Goal: Information Seeking & Learning: Learn about a topic

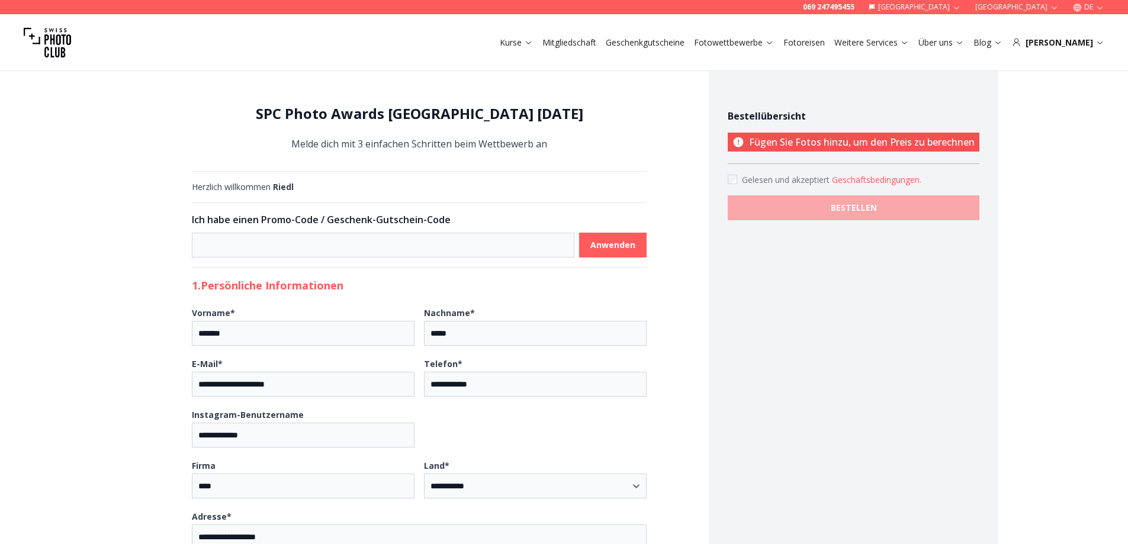
select select "*******"
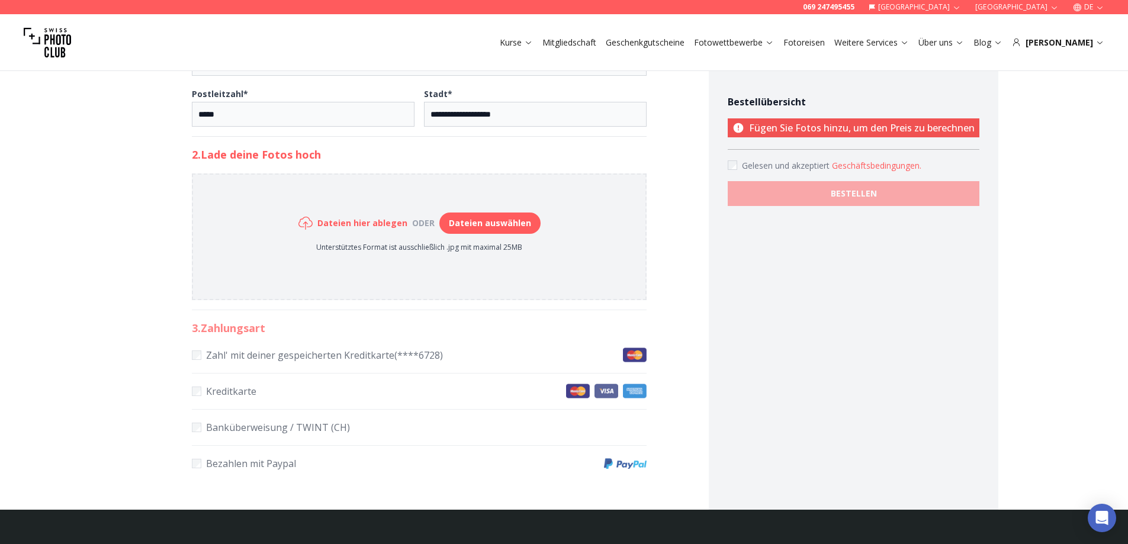
scroll to position [178, 0]
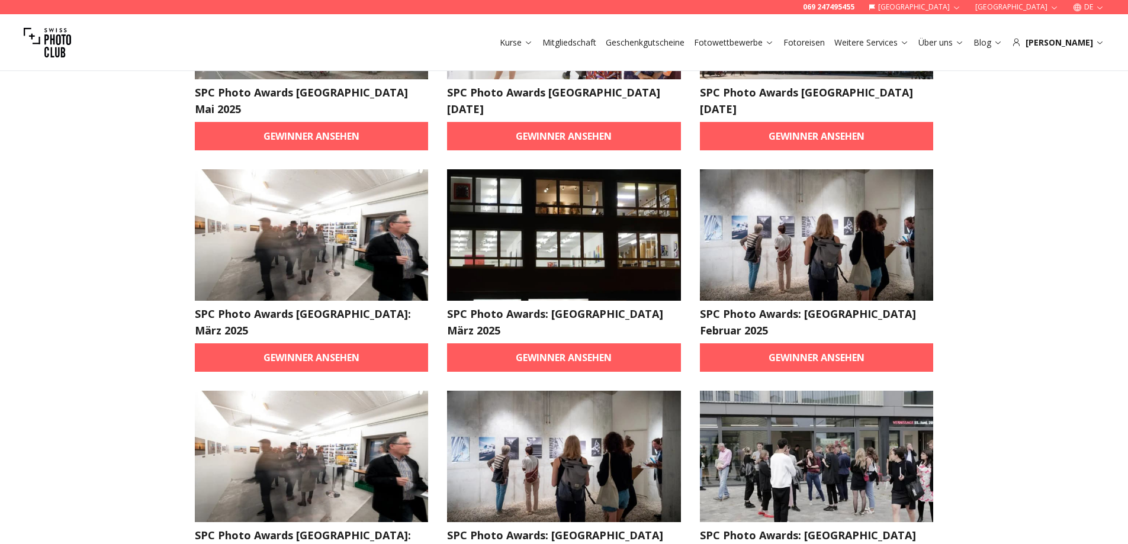
scroll to position [651, 0]
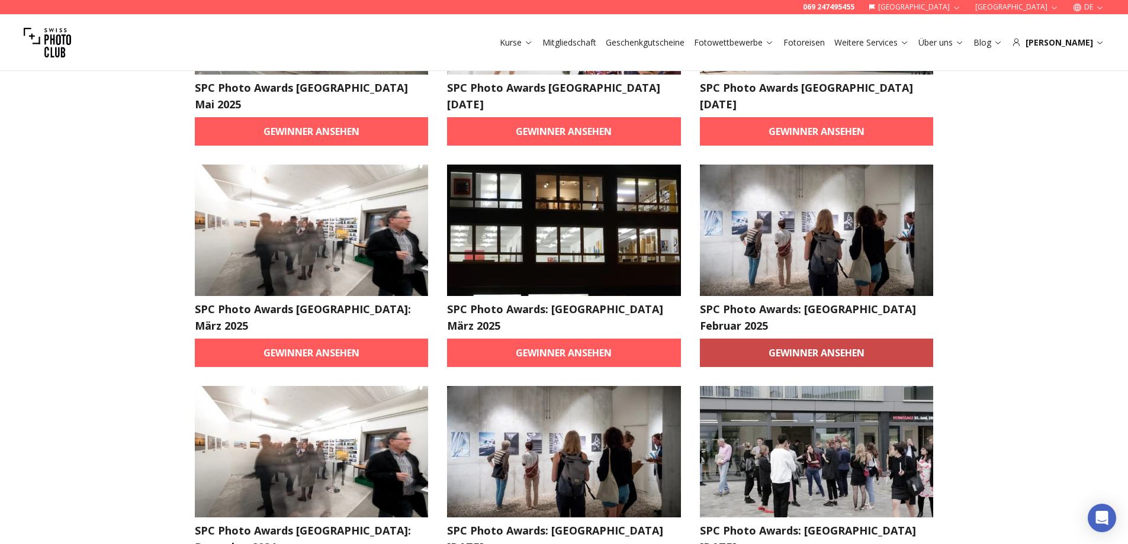
click at [797, 339] on link "Gewinner ansehen" at bounding box center [817, 353] width 234 height 28
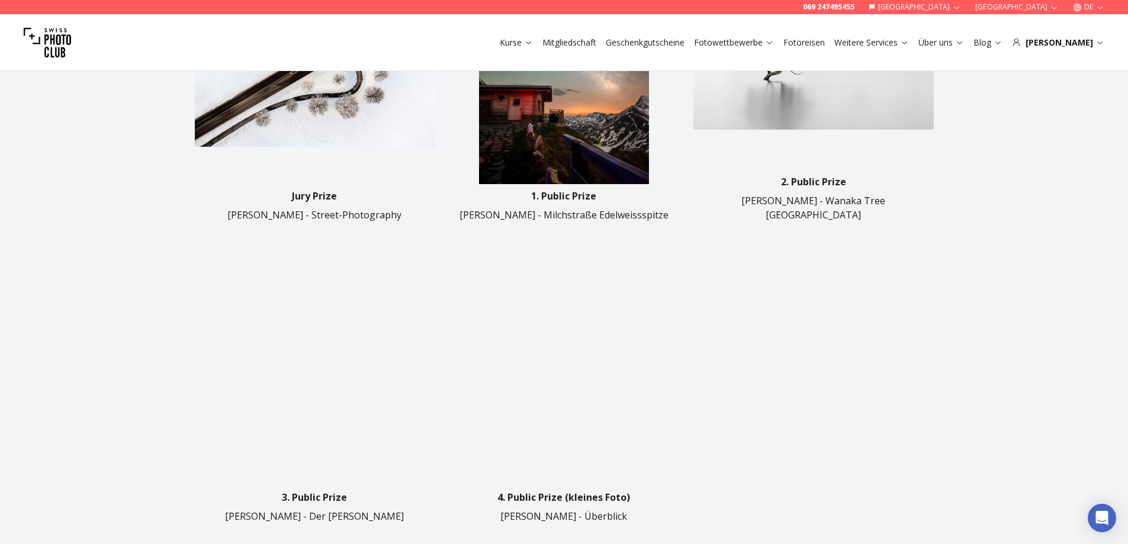
scroll to position [592, 0]
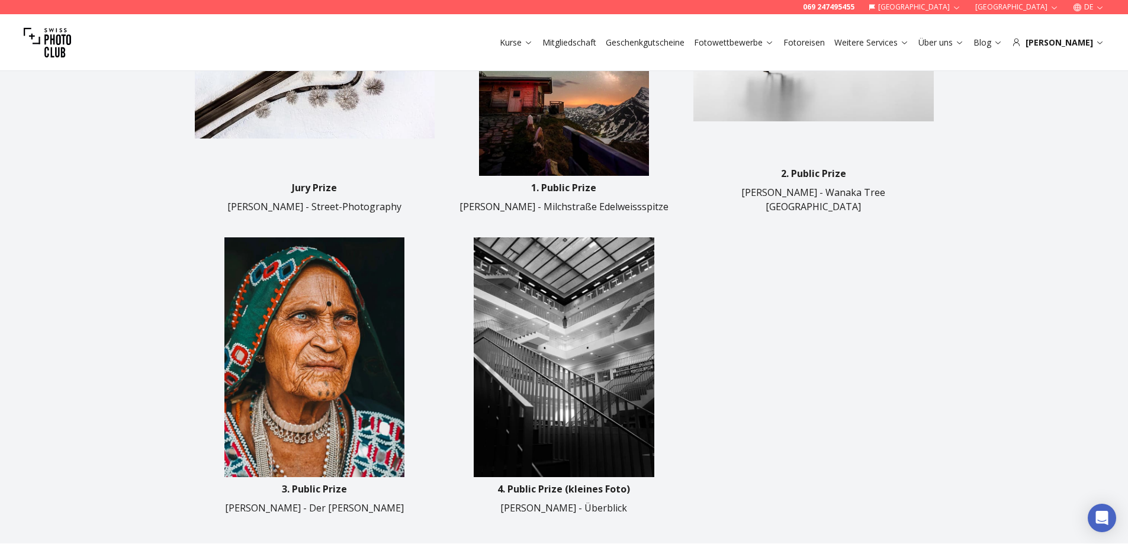
click at [520, 82] on img at bounding box center [564, 49] width 240 height 254
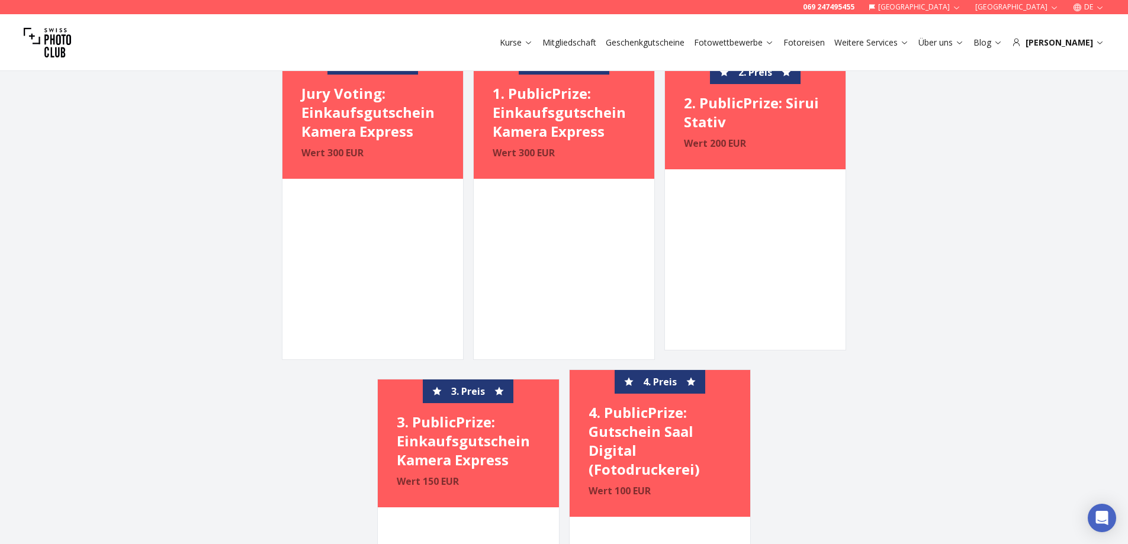
scroll to position [1480, 0]
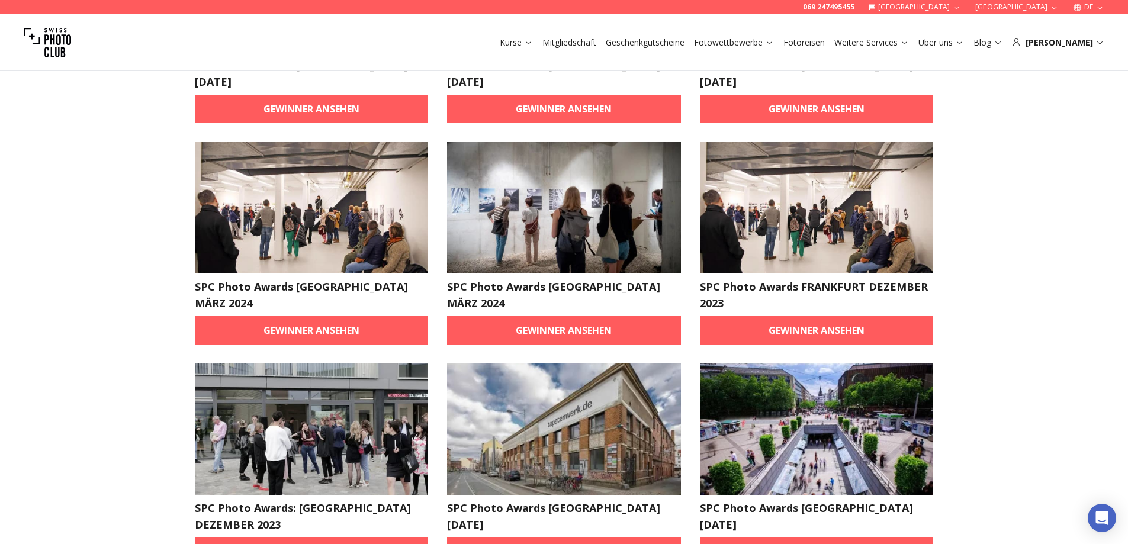
scroll to position [2031, 0]
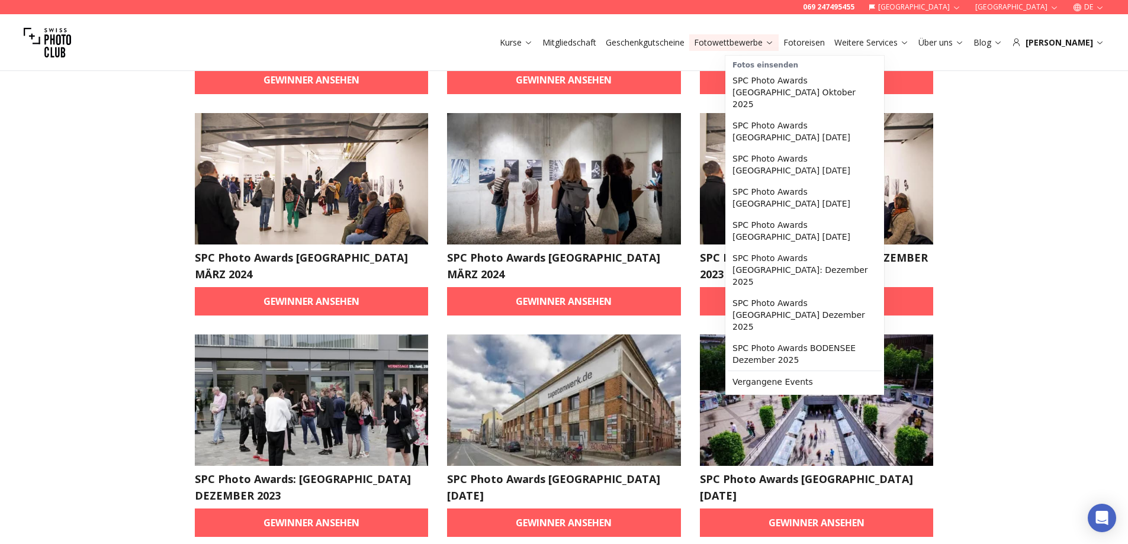
click at [752, 44] on link "Fotowettbewerbe" at bounding box center [734, 43] width 80 height 12
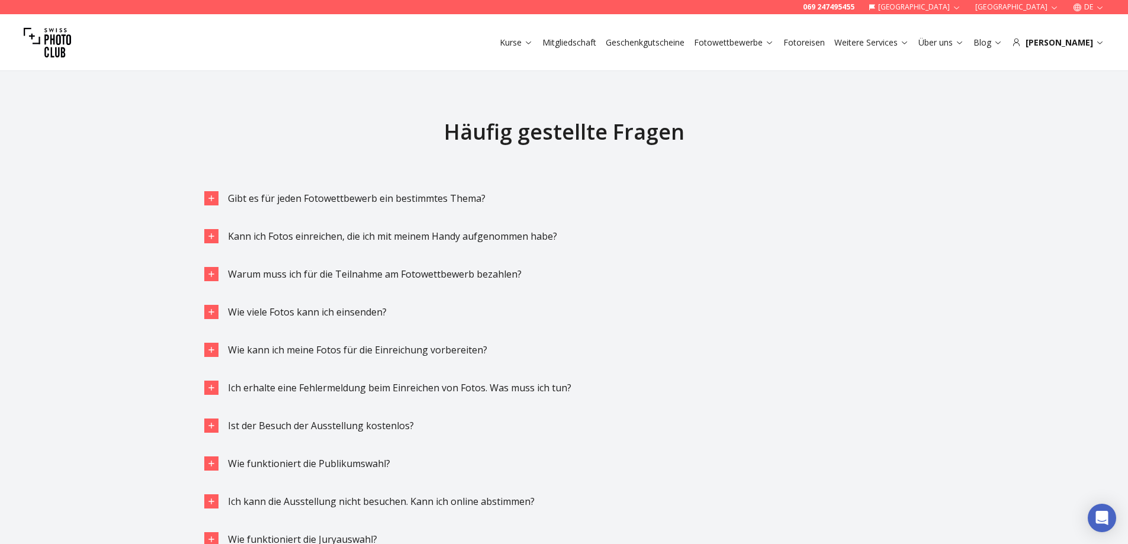
scroll to position [2883, 0]
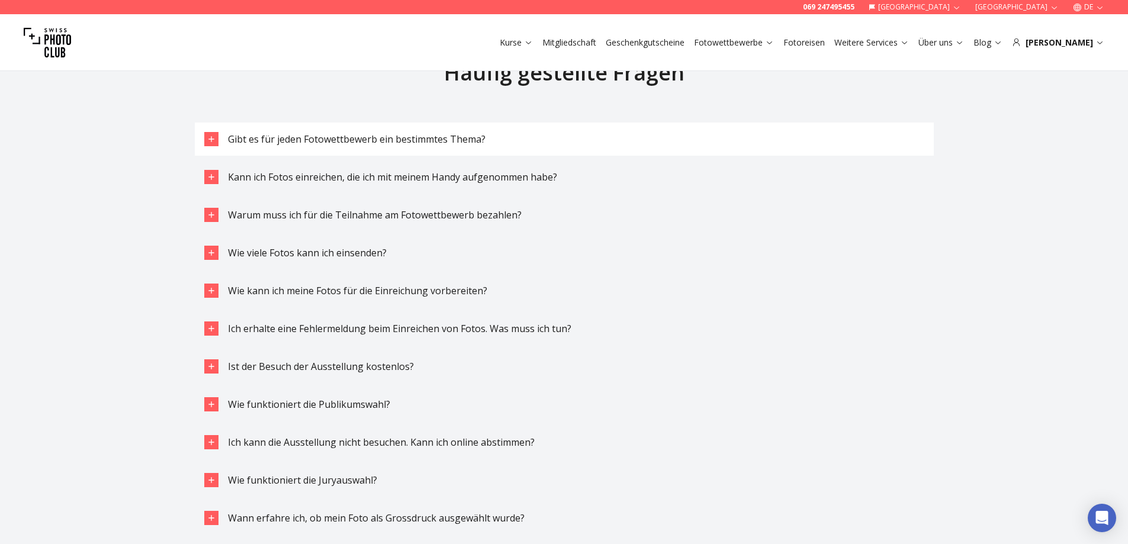
click at [291, 141] on span "Gibt es für jeden Fotowettbewerb ein bestimmtes Thema?" at bounding box center [357, 139] width 258 height 13
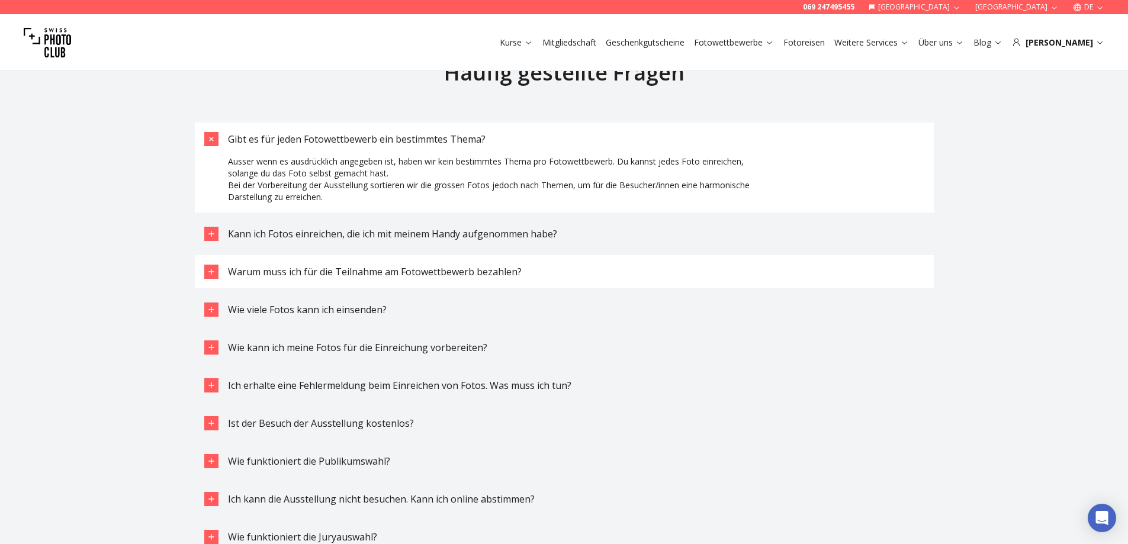
scroll to position [2943, 0]
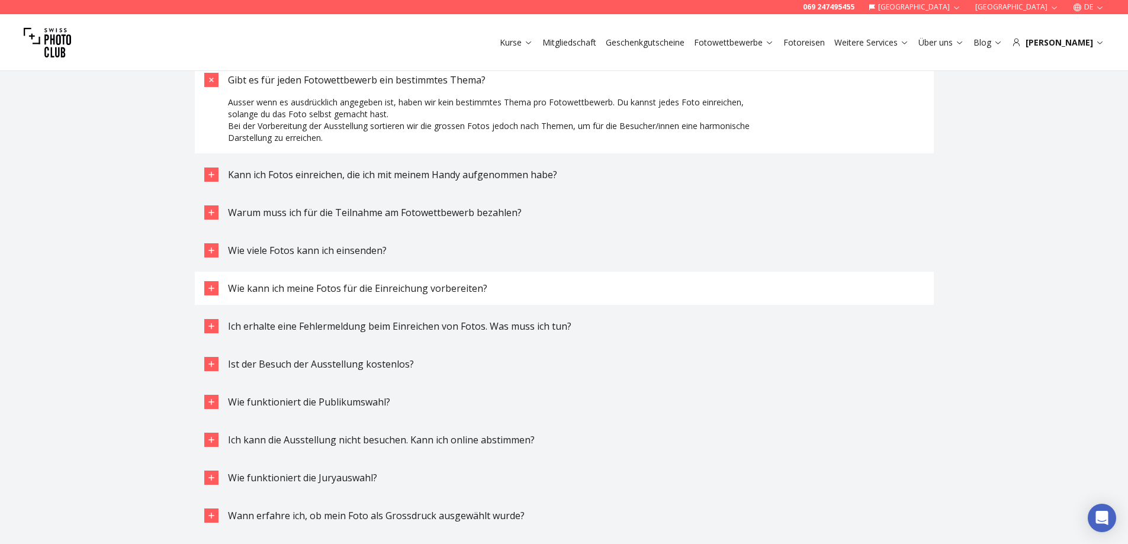
click at [289, 290] on span "Wie kann ich meine Fotos für die Einreichung vorbereiten?" at bounding box center [357, 288] width 259 height 13
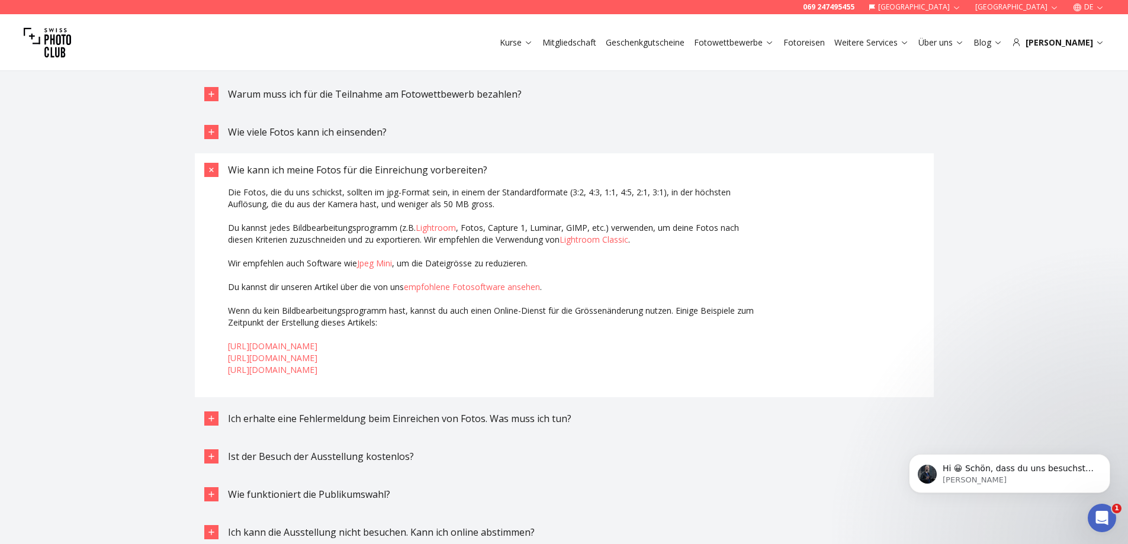
scroll to position [0, 0]
click at [1006, 468] on p "Hi 😀 Schön, dass du uns besuchst. Stell' uns gerne jederzeit Fragen oder hinter…" at bounding box center [1018, 469] width 153 height 12
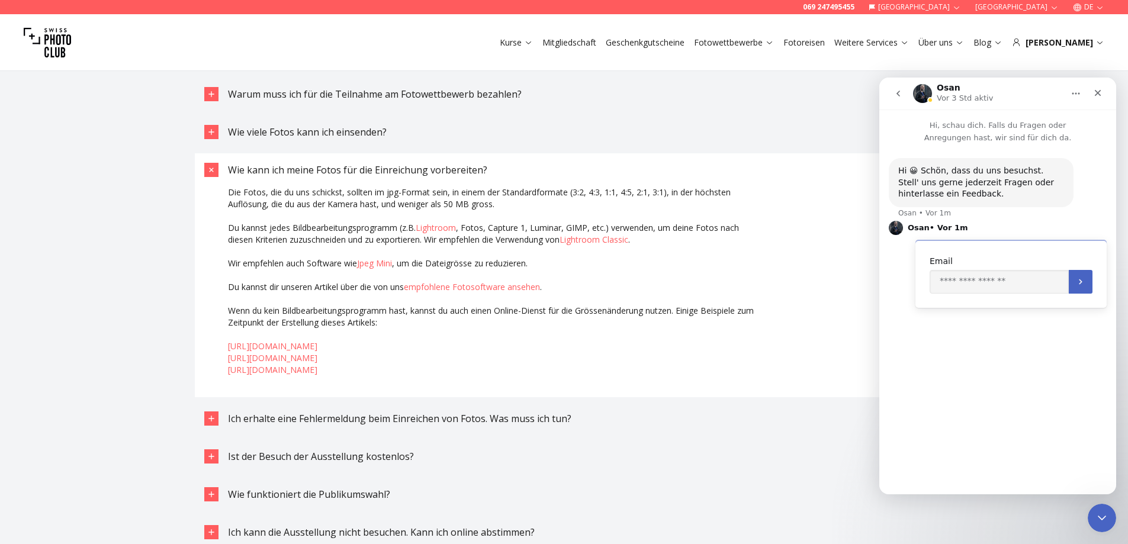
click at [952, 253] on div "Email" at bounding box center [1010, 274] width 191 height 68
